Goal: Find specific page/section: Find specific page/section

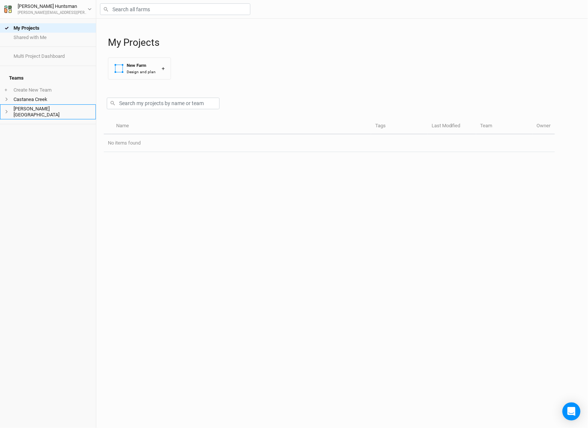
click at [3, 106] on li "[PERSON_NAME][GEOGRAPHIC_DATA]" at bounding box center [48, 111] width 96 height 15
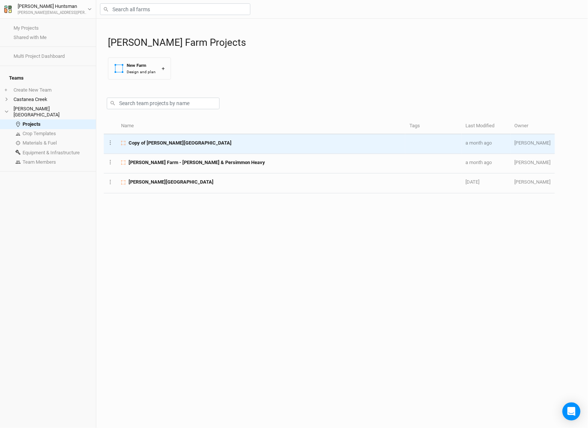
click at [159, 145] on span "Copy of [PERSON_NAME][GEOGRAPHIC_DATA]" at bounding box center [180, 143] width 103 height 7
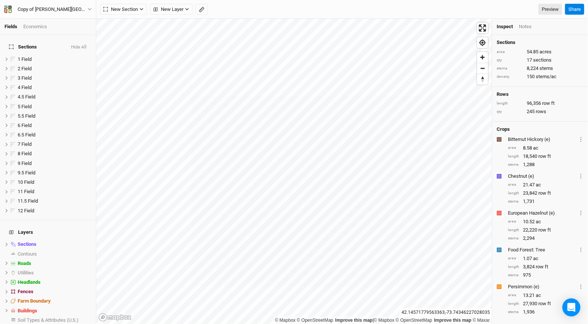
click at [529, 29] on div "Notes" at bounding box center [525, 26] width 13 height 7
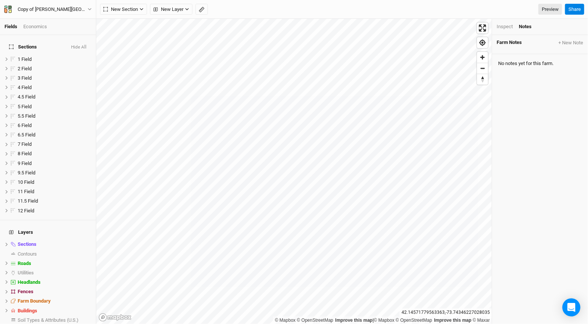
click at [509, 28] on div "Inspect" at bounding box center [504, 26] width 16 height 7
